Goal: Task Accomplishment & Management: Manage account settings

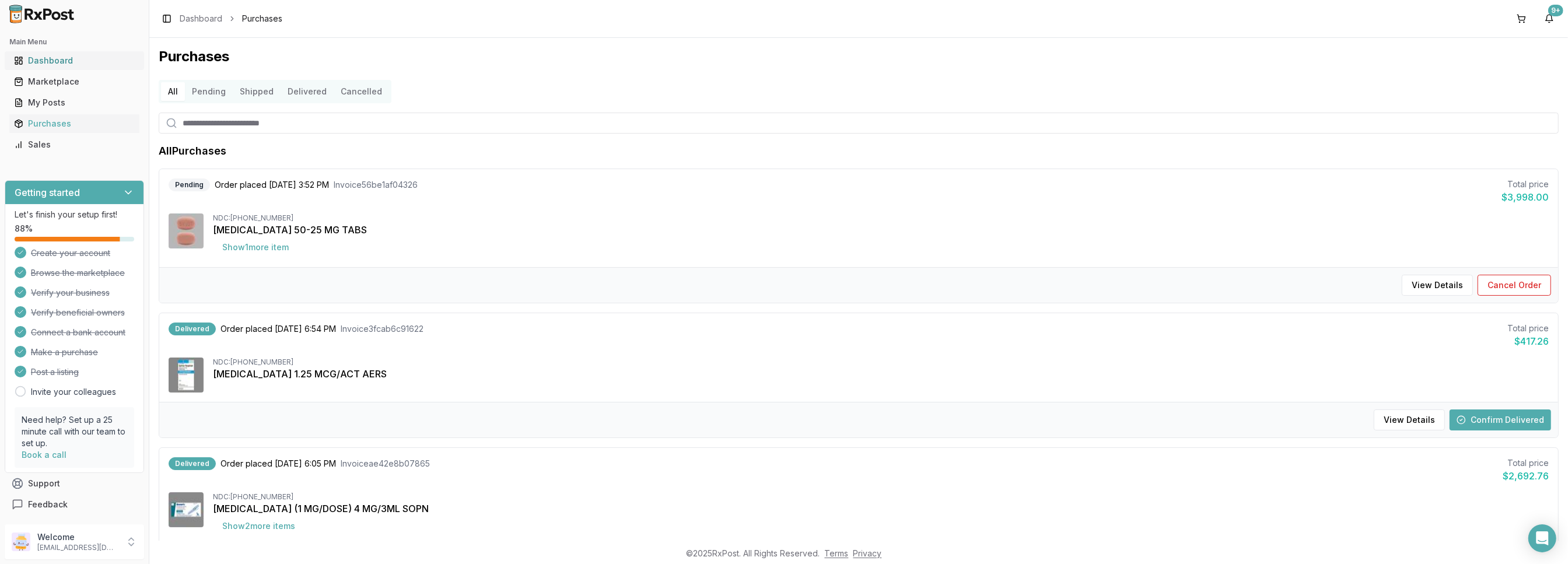
click at [43, 55] on div "Dashboard" at bounding box center [74, 61] width 121 height 12
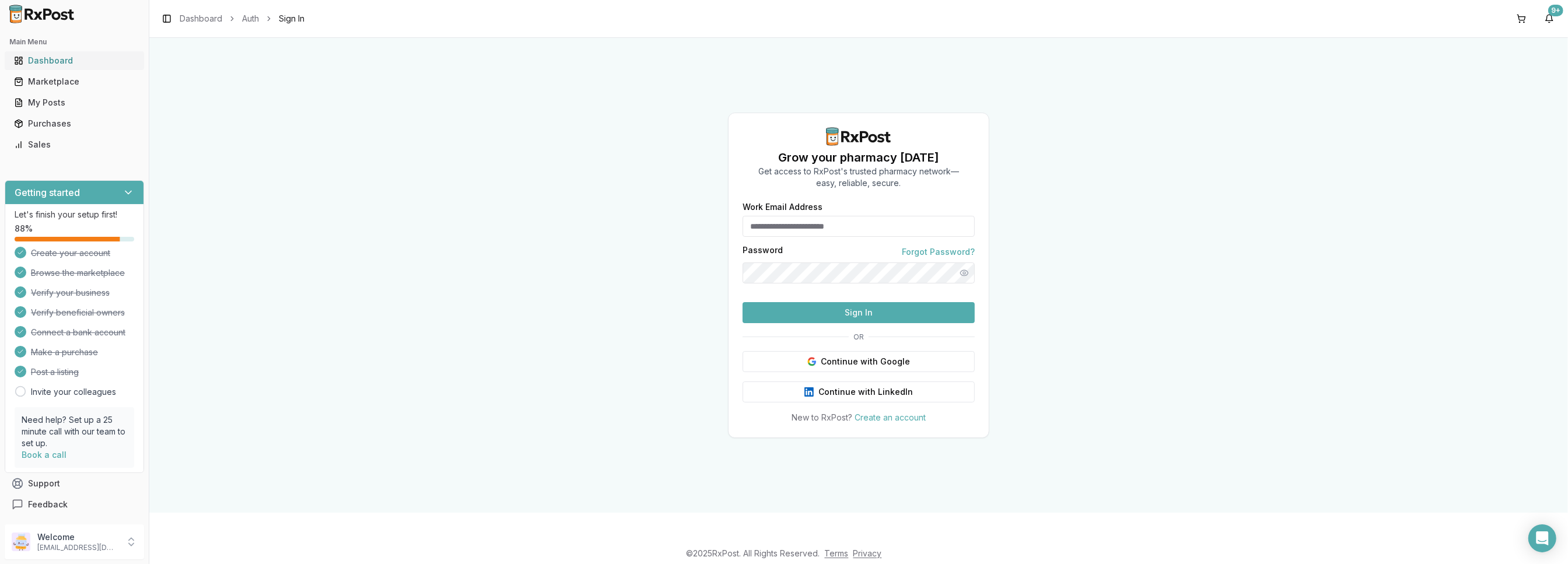
click at [46, 64] on div "Dashboard" at bounding box center [74, 61] width 121 height 12
click at [43, 62] on div "Dashboard" at bounding box center [74, 61] width 121 height 12
drag, startPoint x: 256, startPoint y: 22, endPoint x: 228, endPoint y: 19, distance: 28.2
click at [255, 22] on link "Auth" at bounding box center [251, 19] width 17 height 12
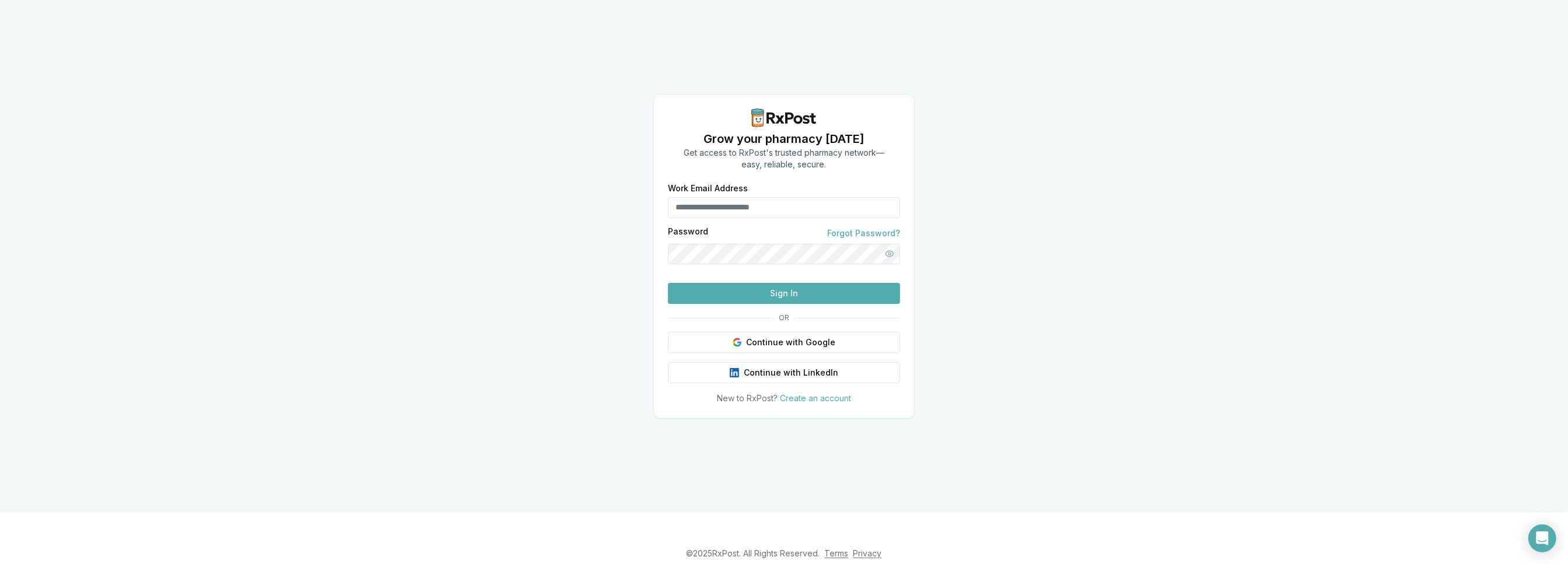
click at [705, 197] on input "Work Email Address" at bounding box center [784, 208] width 232 height 21
click at [702, 197] on input "Work Email Address" at bounding box center [784, 208] width 232 height 21
type input "**********"
click at [668, 283] on button "Sign In" at bounding box center [784, 293] width 232 height 21
click at [886, 244] on button "Show password" at bounding box center [890, 254] width 21 height 21
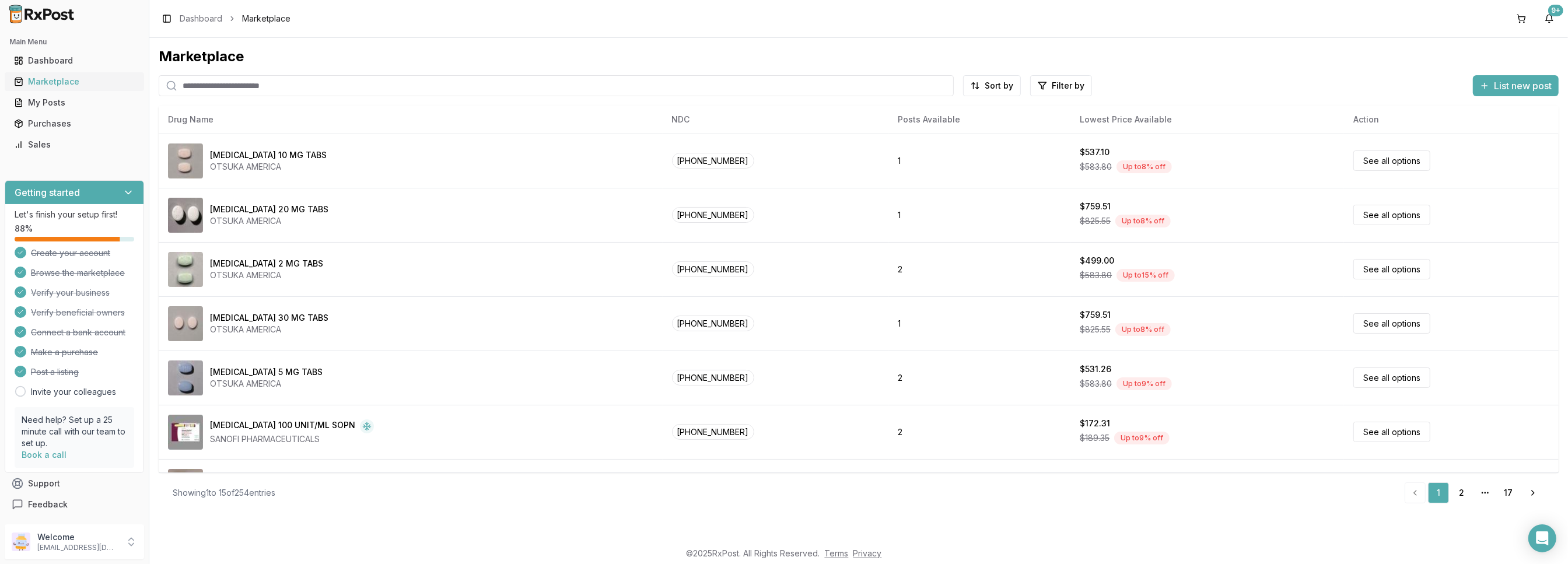
click at [49, 82] on div "Marketplace" at bounding box center [74, 82] width 121 height 12
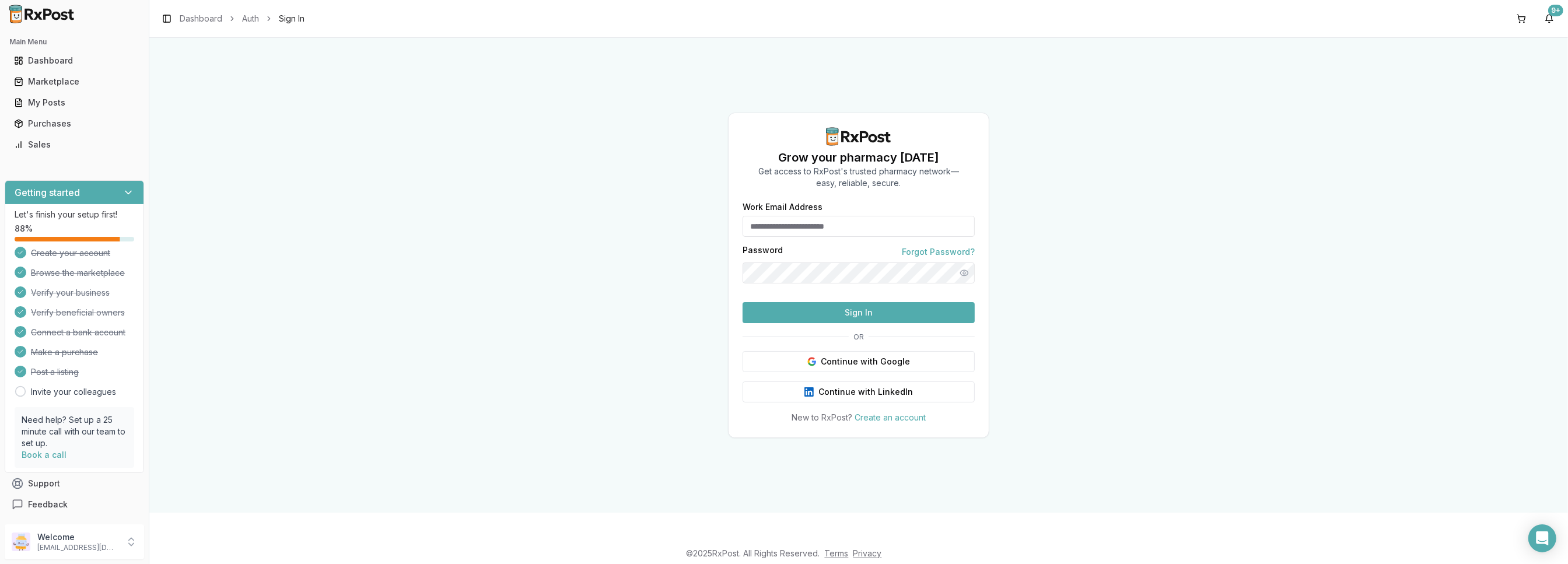
click at [795, 216] on input "Work Email Address" at bounding box center [859, 226] width 232 height 21
click at [771, 216] on input "Work Email Address" at bounding box center [859, 226] width 232 height 21
type input "**********"
click at [743, 303] on button "Sign In" at bounding box center [859, 313] width 232 height 21
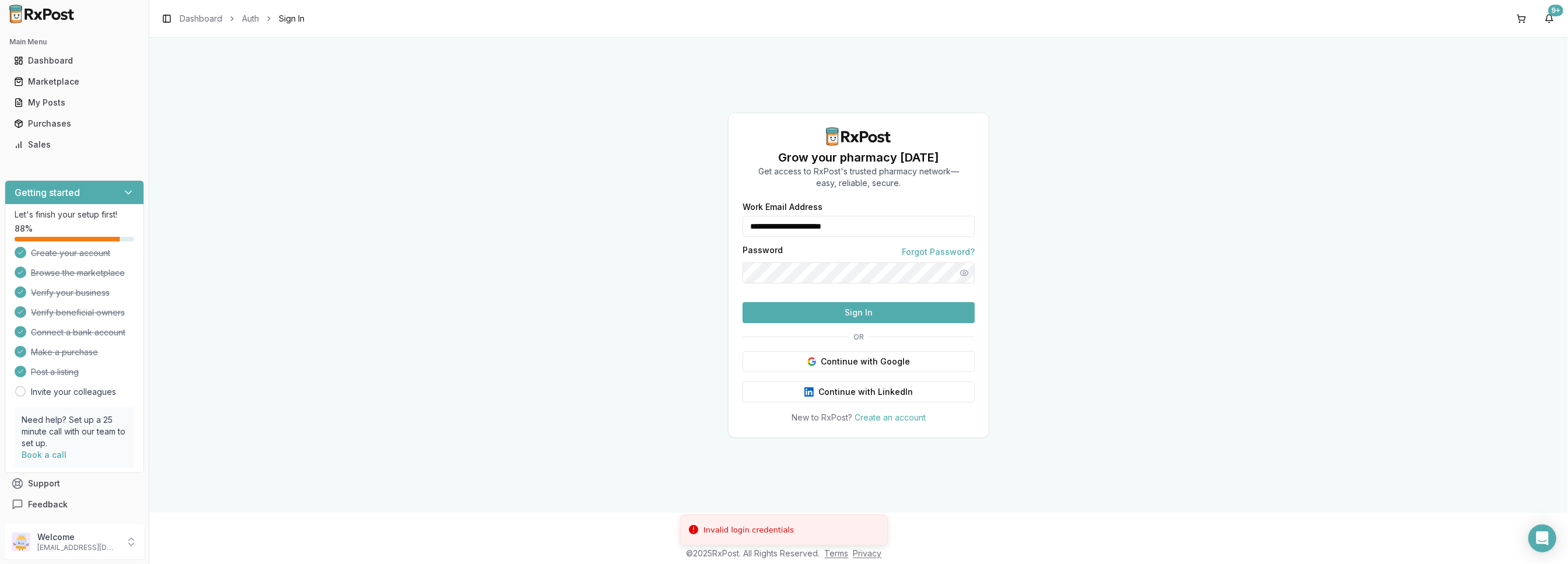
click at [633, 252] on div "**********" at bounding box center [859, 275] width 1419 height 475
click at [743, 303] on button "Sign In" at bounding box center [859, 313] width 232 height 21
click at [941, 247] on link "Forgot Password?" at bounding box center [938, 253] width 73 height 12
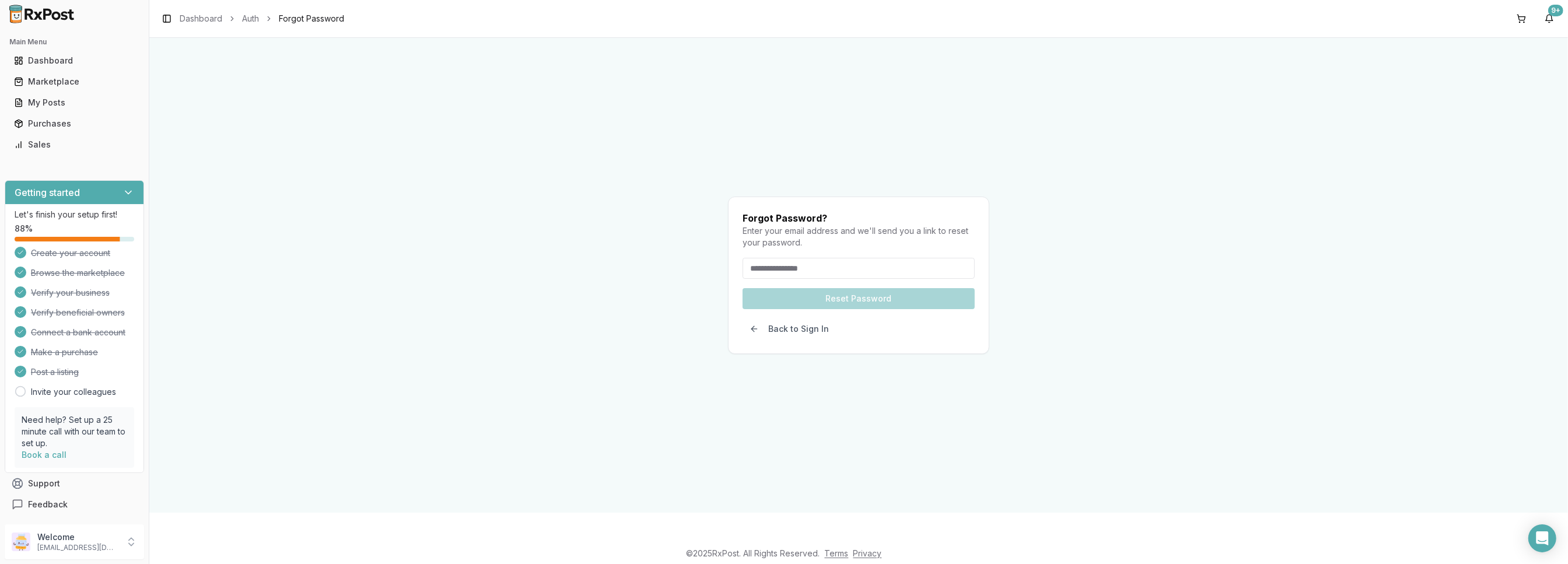
click at [801, 258] on input "email" at bounding box center [859, 268] width 232 height 21
type input "**********"
click at [743, 288] on button "Reset Password" at bounding box center [859, 298] width 232 height 21
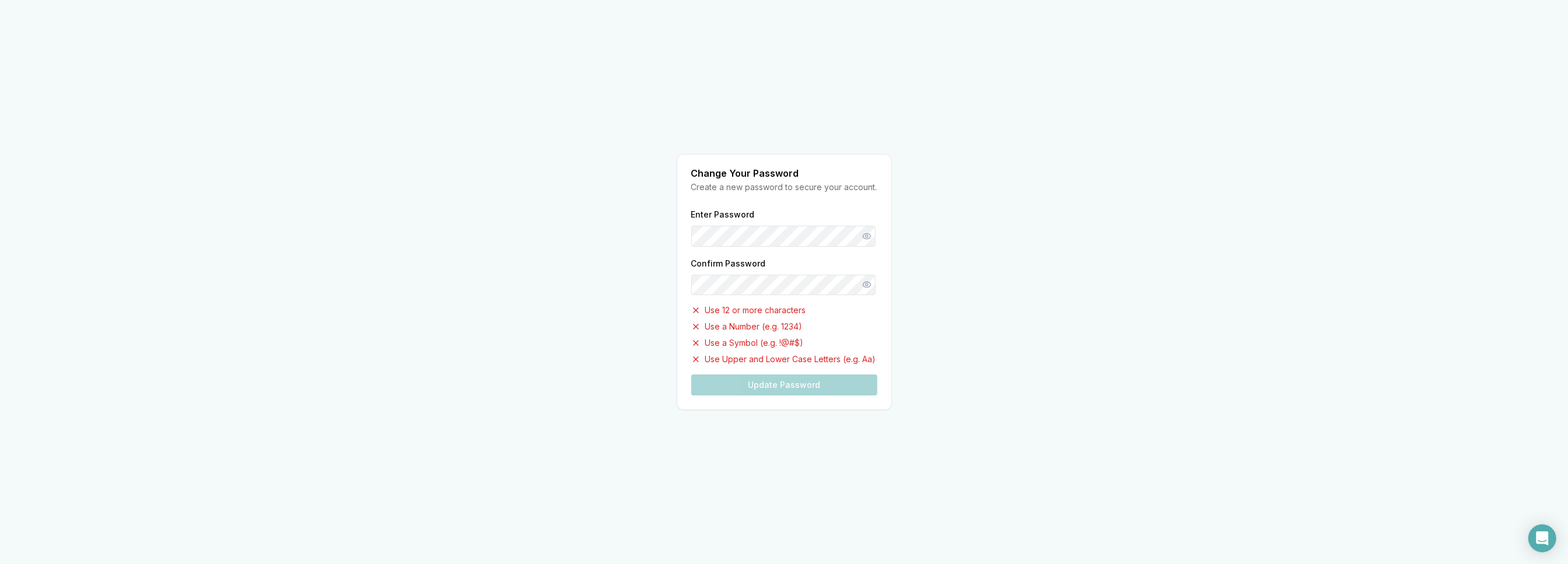
click at [740, 270] on div "Enter Password Confirm Password Use 12 or more characters Use a Number (e.g. 12…" at bounding box center [784, 301] width 186 height 189
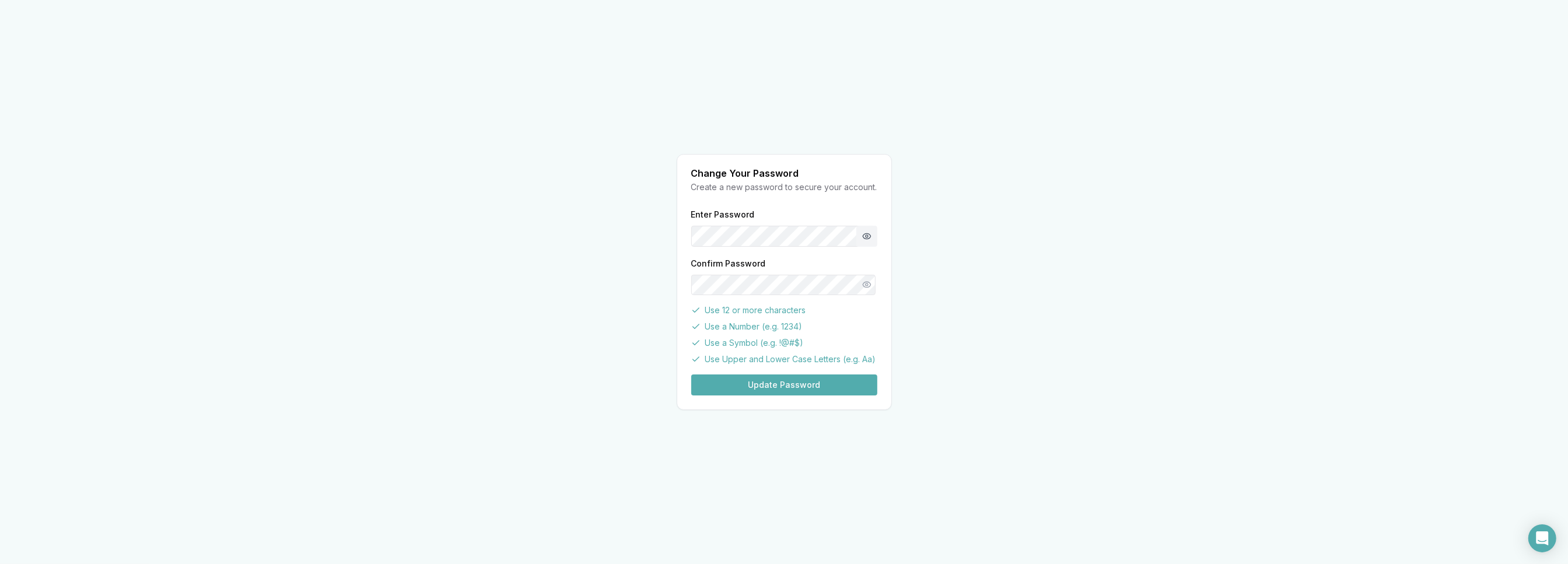
click at [865, 235] on button "Show password" at bounding box center [867, 236] width 21 height 21
click at [752, 394] on button "Update Password" at bounding box center [784, 385] width 186 height 21
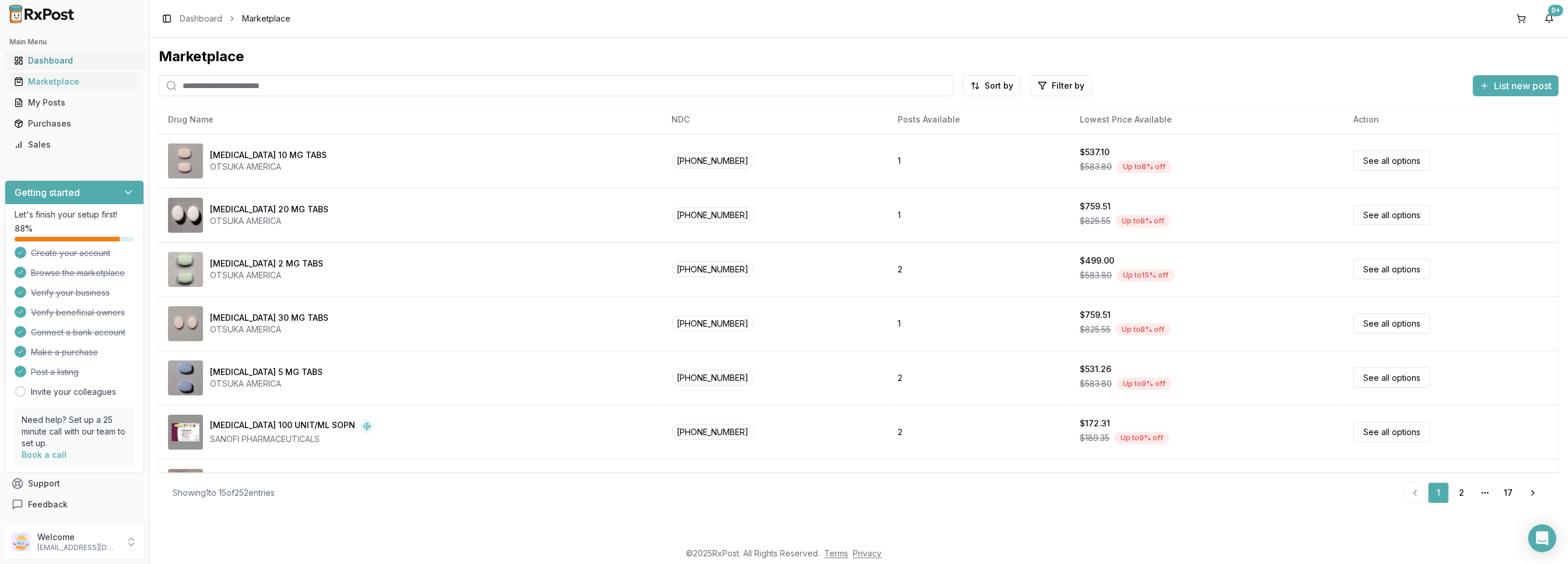
click at [27, 59] on div "Dashboard" at bounding box center [74, 61] width 121 height 12
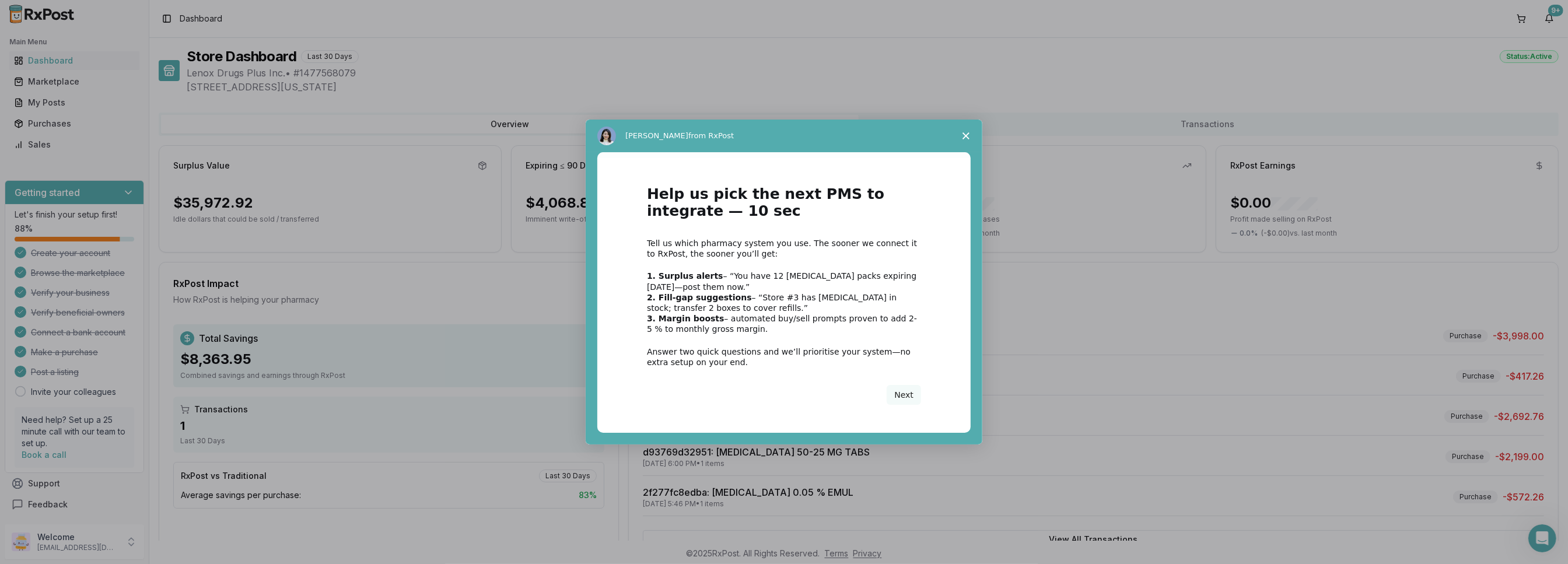
click at [969, 135] on icon "Close survey" at bounding box center [966, 136] width 7 height 7
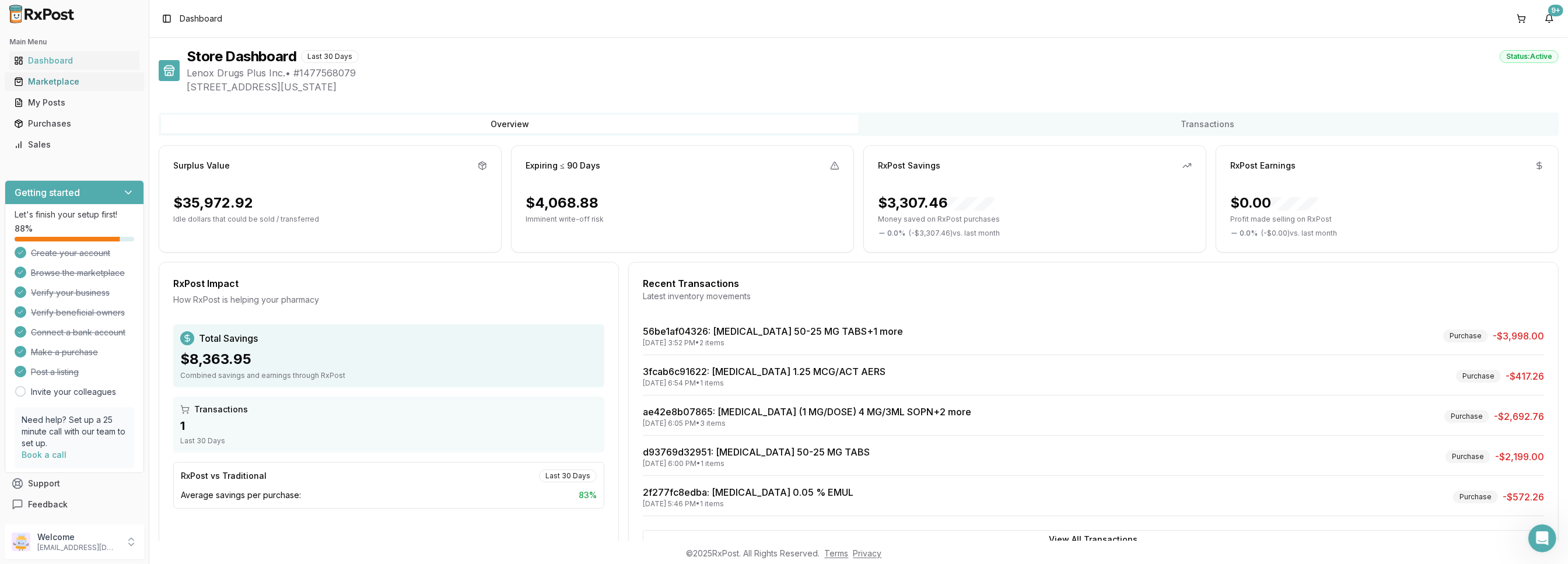
click at [50, 80] on div "Marketplace" at bounding box center [74, 82] width 121 height 12
click at [42, 80] on div "Marketplace" at bounding box center [74, 82] width 121 height 12
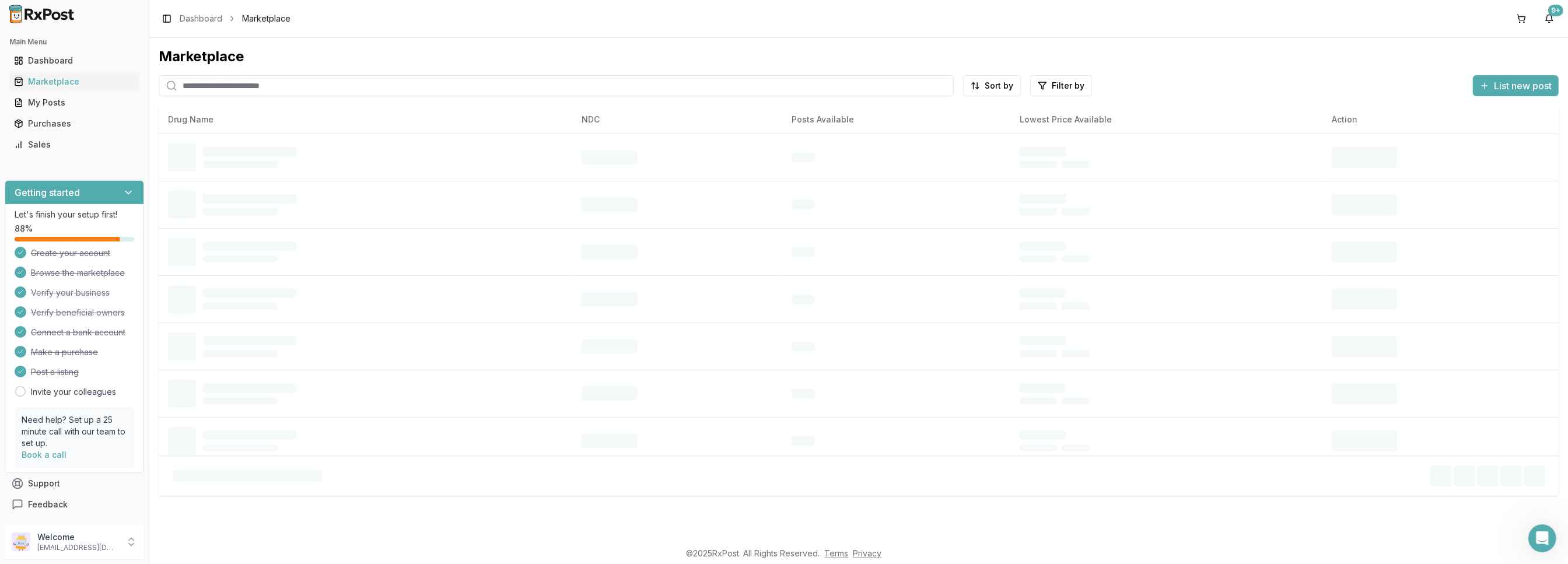
click at [256, 88] on input "search" at bounding box center [556, 85] width 796 height 21
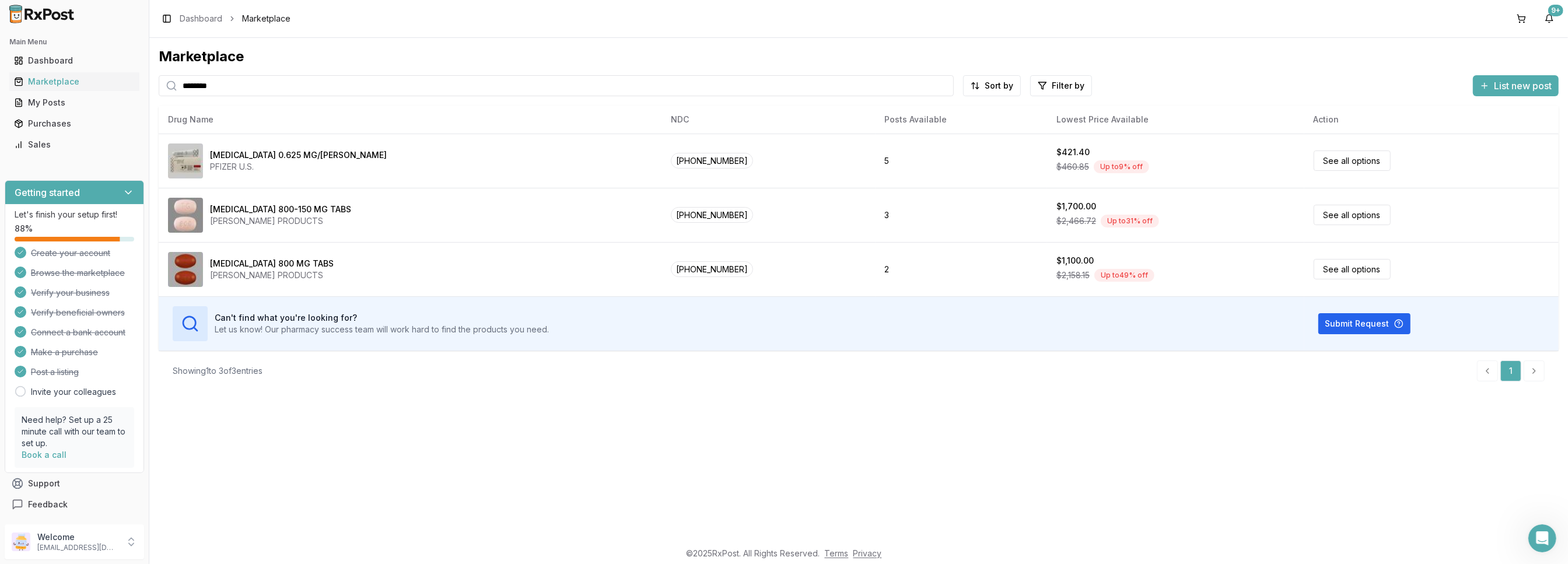
type input "********"
